Goal: Task Accomplishment & Management: Use online tool/utility

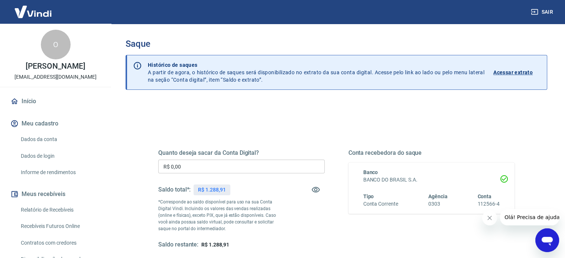
drag, startPoint x: 176, startPoint y: 167, endPoint x: 96, endPoint y: 150, distance: 81.0
click at [144, 161] on div "Quanto deseja sacar da Conta Digital? R$ 0,00 ​ Saldo total*: R$ 1.288,91 *Corr…" at bounding box center [336, 203] width 392 height 173
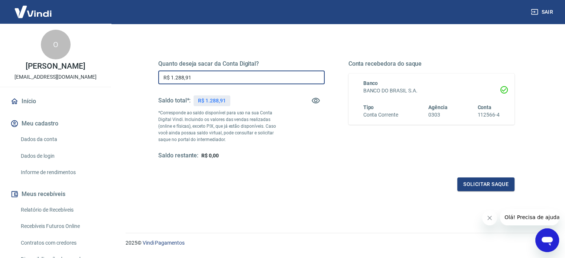
scroll to position [108, 0]
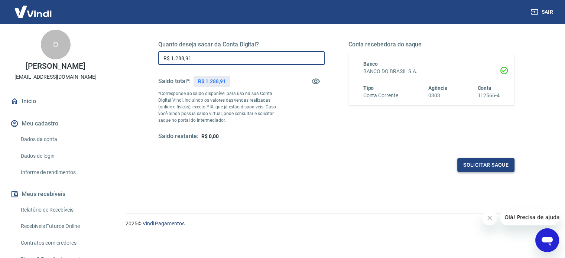
type input "R$ 1.288,91"
click at [492, 166] on button "Solicitar saque" at bounding box center [485, 165] width 57 height 14
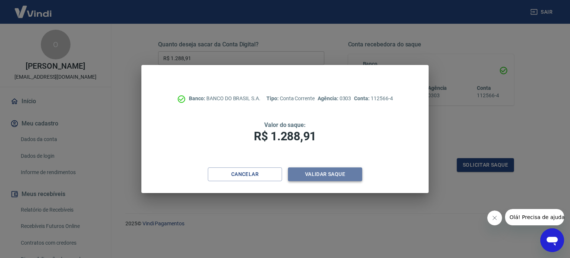
click at [319, 179] on button "Validar saque" at bounding box center [325, 174] width 74 height 14
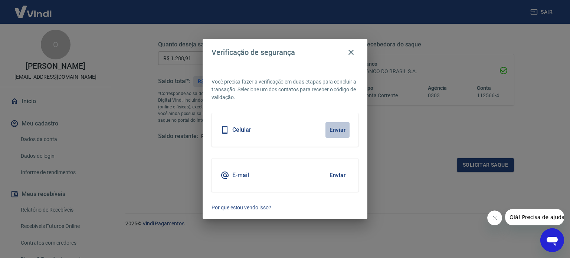
click at [338, 126] on button "Enviar" at bounding box center [337, 130] width 24 height 16
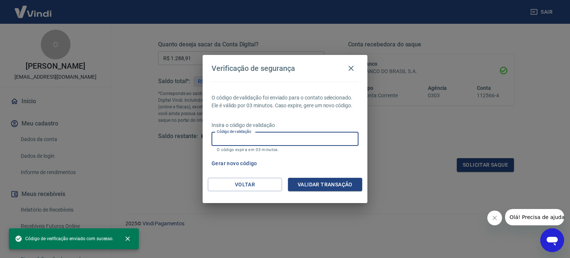
click at [272, 136] on input "Código de validação" at bounding box center [285, 139] width 147 height 14
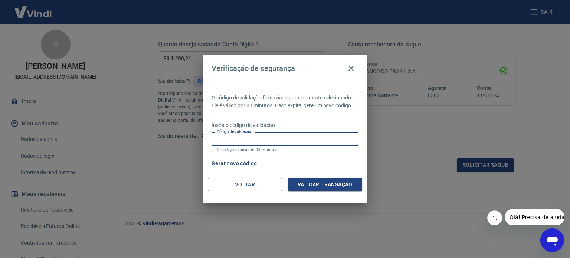
click at [272, 136] on input "Código de validação" at bounding box center [285, 139] width 147 height 14
type input "290550"
click at [310, 182] on button "Validar transação" at bounding box center [325, 185] width 74 height 14
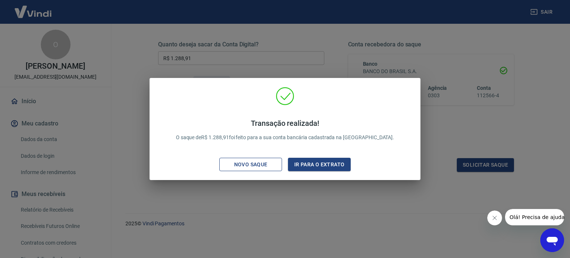
click at [265, 164] on div "Novo saque" at bounding box center [250, 164] width 51 height 9
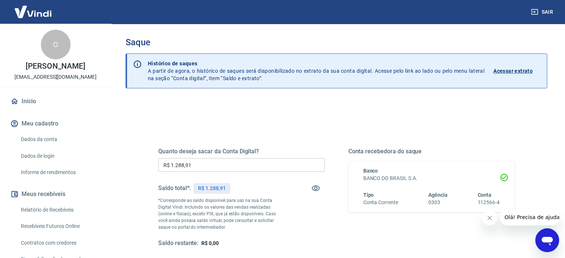
scroll to position [0, 0]
